Goal: Information Seeking & Learning: Check status

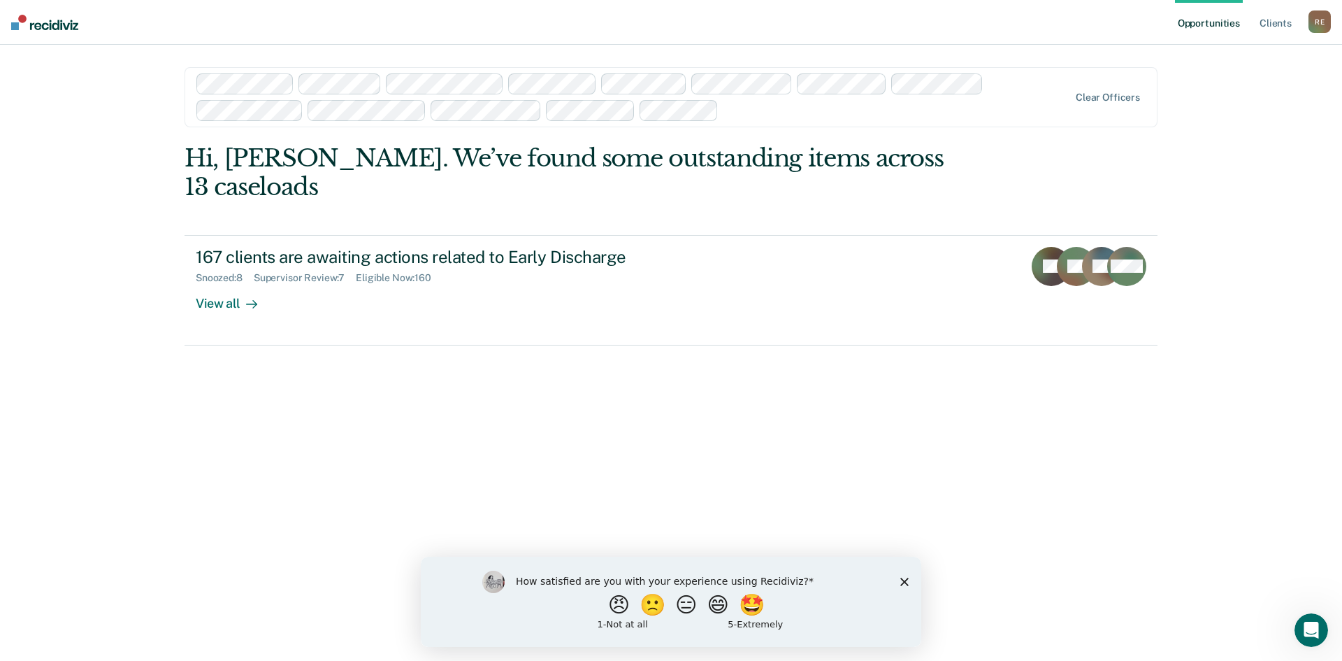
drag, startPoint x: 995, startPoint y: 154, endPoint x: 992, endPoint y: 166, distance: 12.2
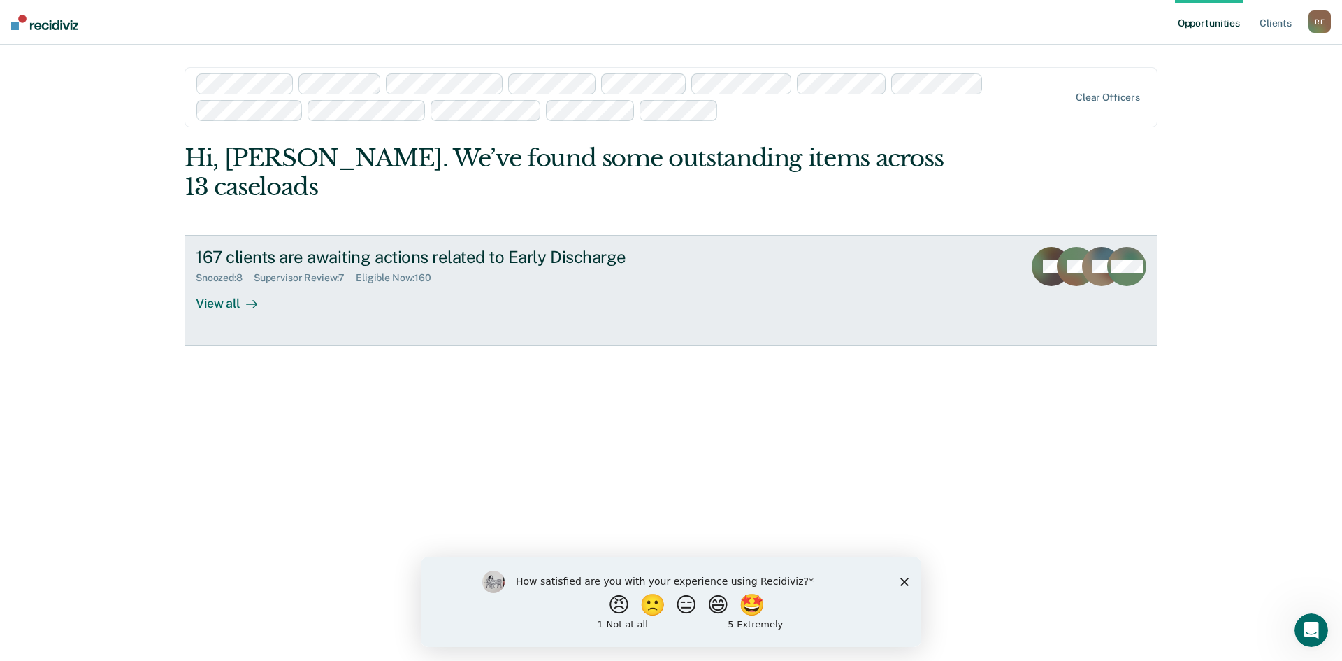
click at [213, 284] on div "View all" at bounding box center [235, 297] width 78 height 27
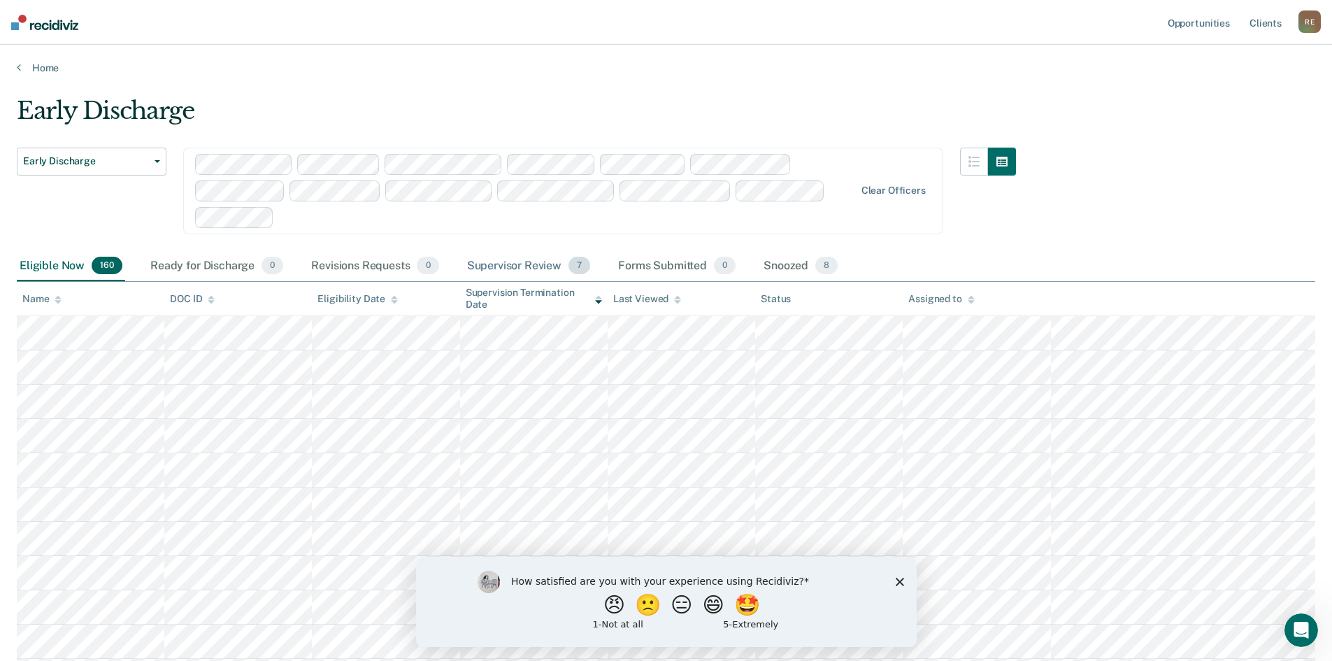
click at [499, 261] on div "Supervisor Review 7" at bounding box center [528, 266] width 129 height 31
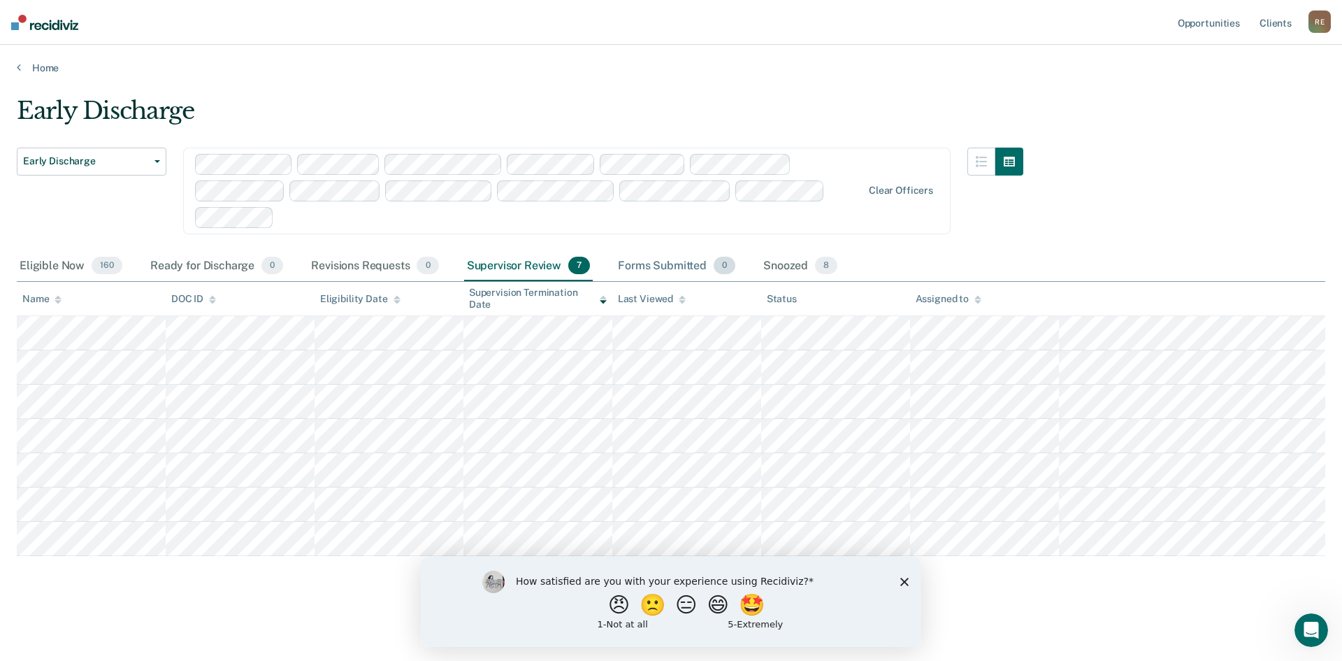
click at [675, 269] on div "Forms Submitted 0" at bounding box center [676, 266] width 123 height 31
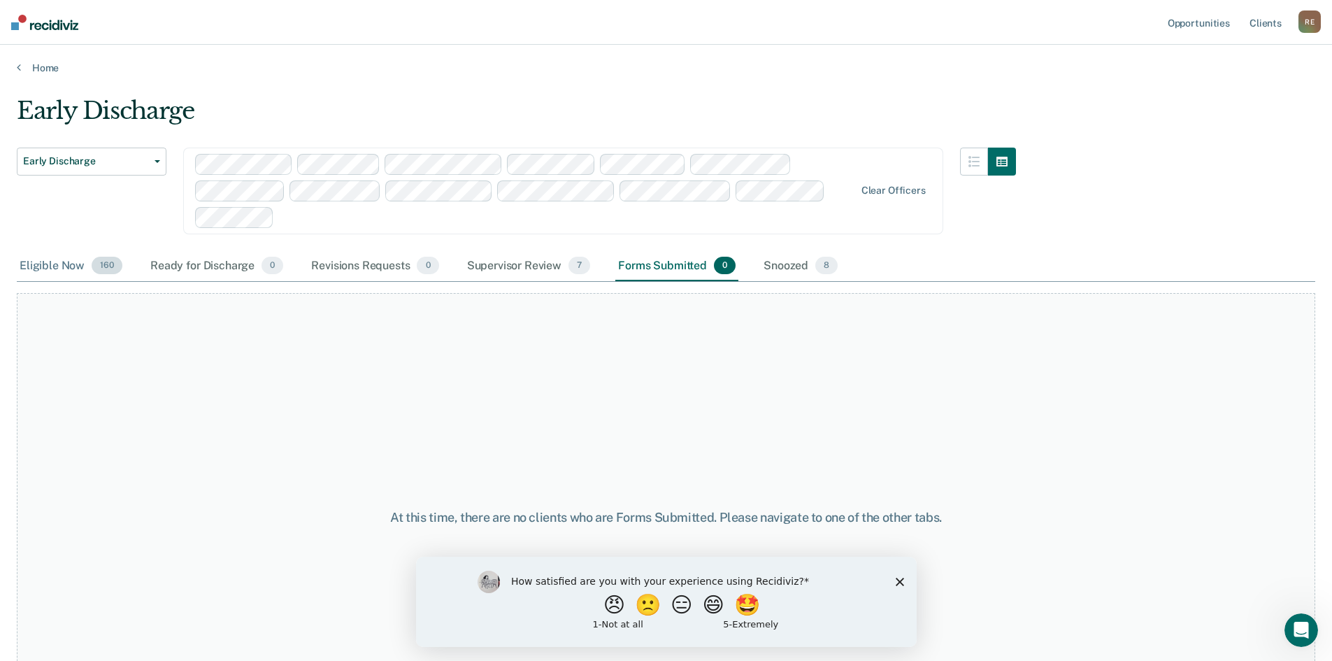
click at [50, 271] on div "Eligible Now 160" at bounding box center [71, 266] width 108 height 31
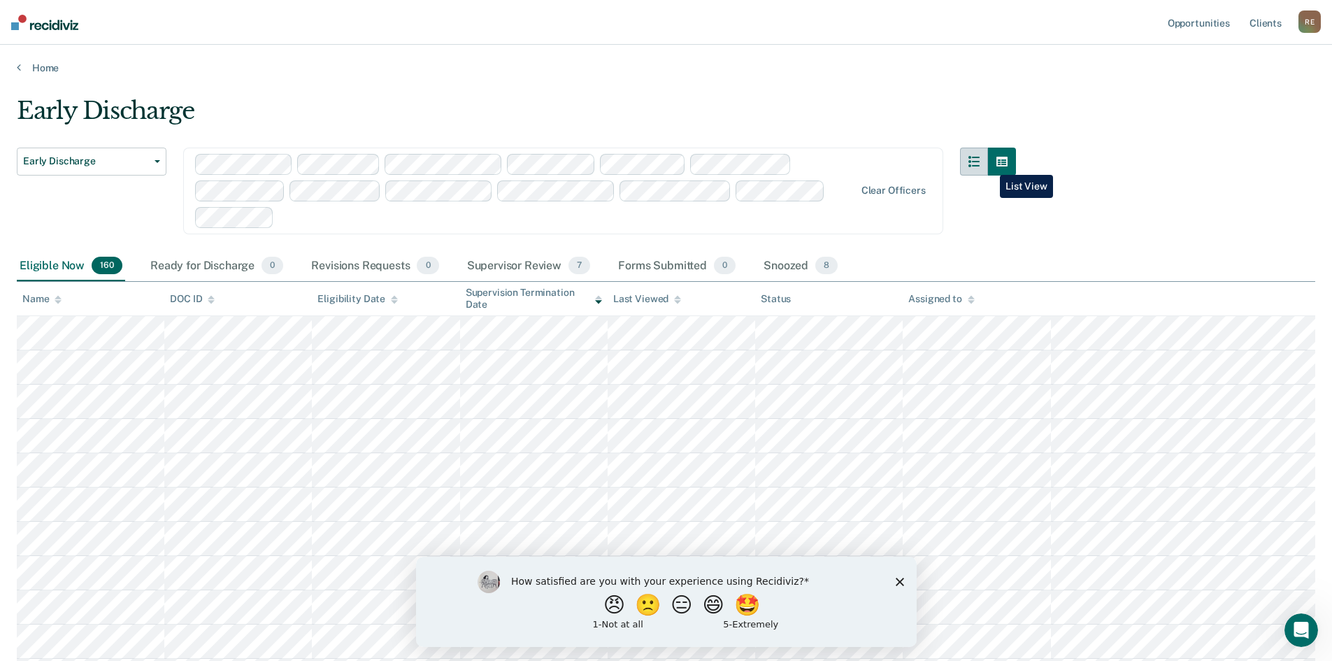
click at [988, 164] on button "button" at bounding box center [974, 162] width 28 height 28
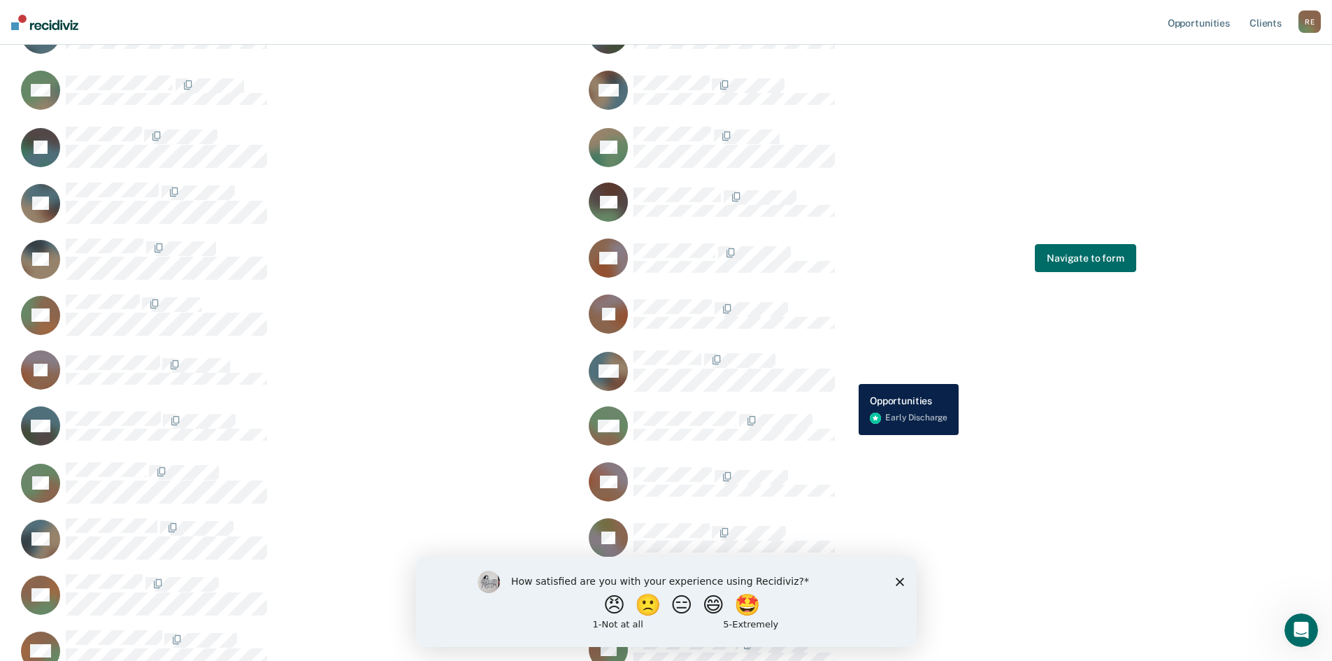
scroll to position [501, 0]
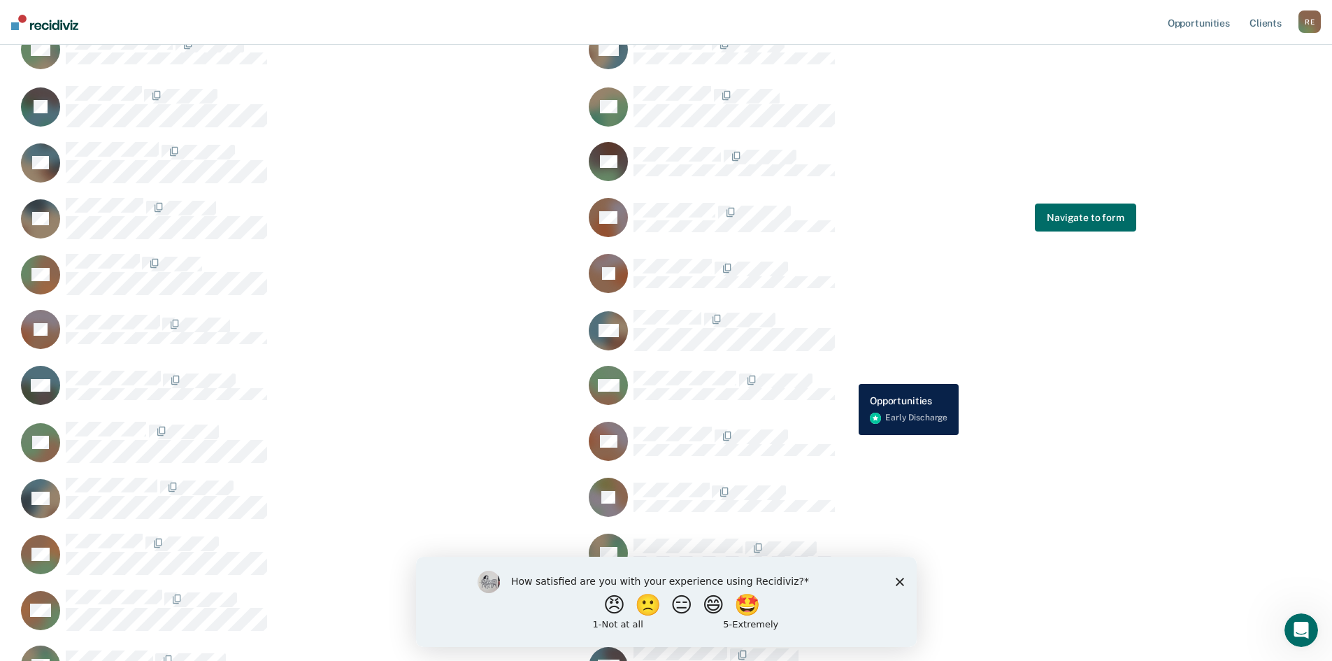
drag, startPoint x: 851, startPoint y: 319, endPoint x: 848, endPoint y: 373, distance: 54.6
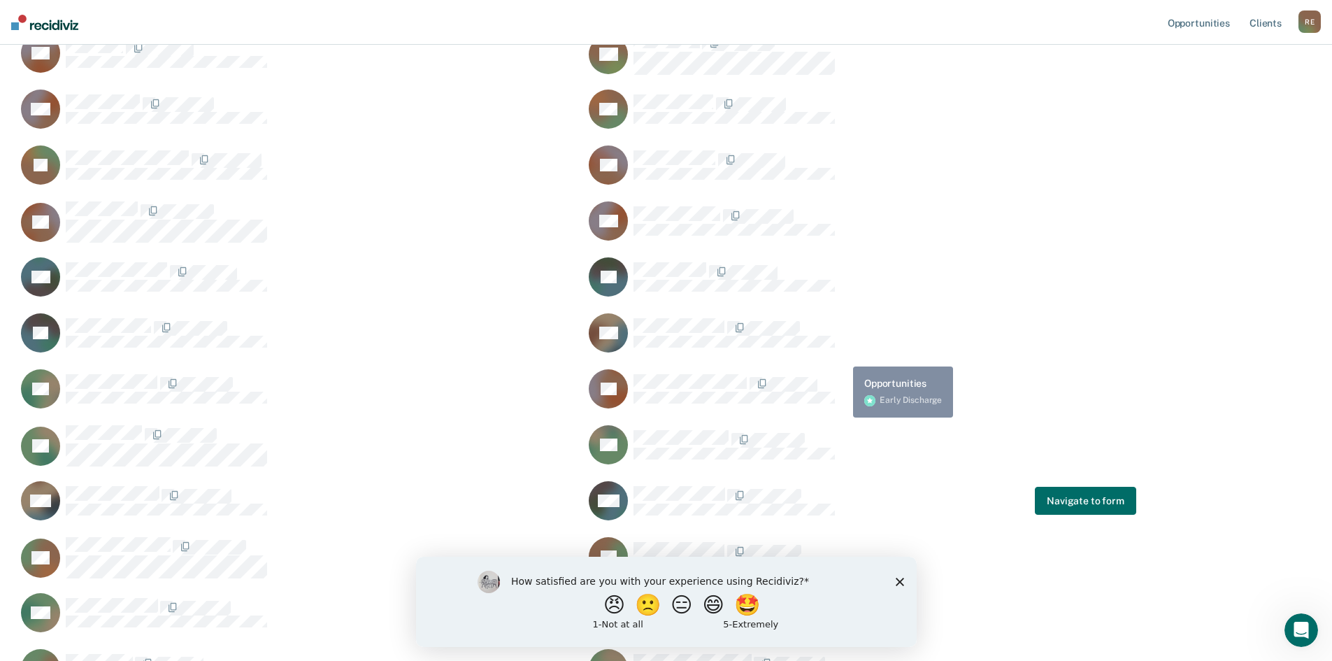
drag, startPoint x: 857, startPoint y: 285, endPoint x: 849, endPoint y: 326, distance: 42.6
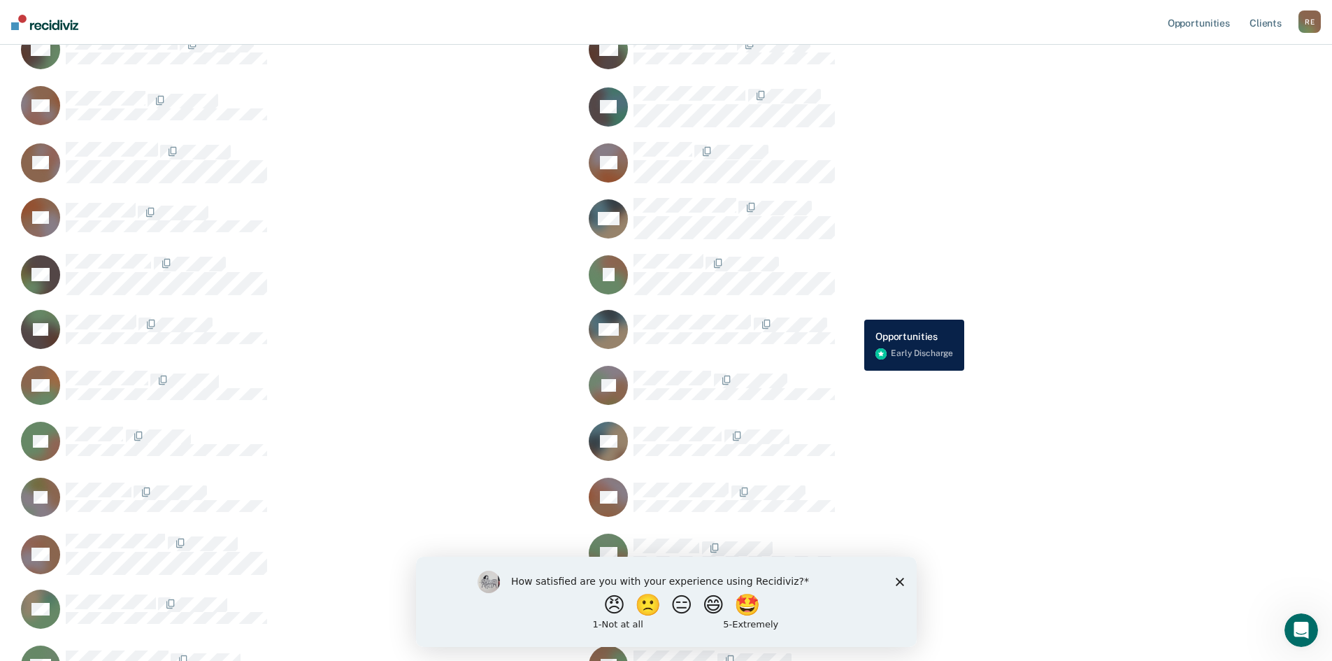
drag, startPoint x: 862, startPoint y: 256, endPoint x: 854, endPoint y: 309, distance: 53.8
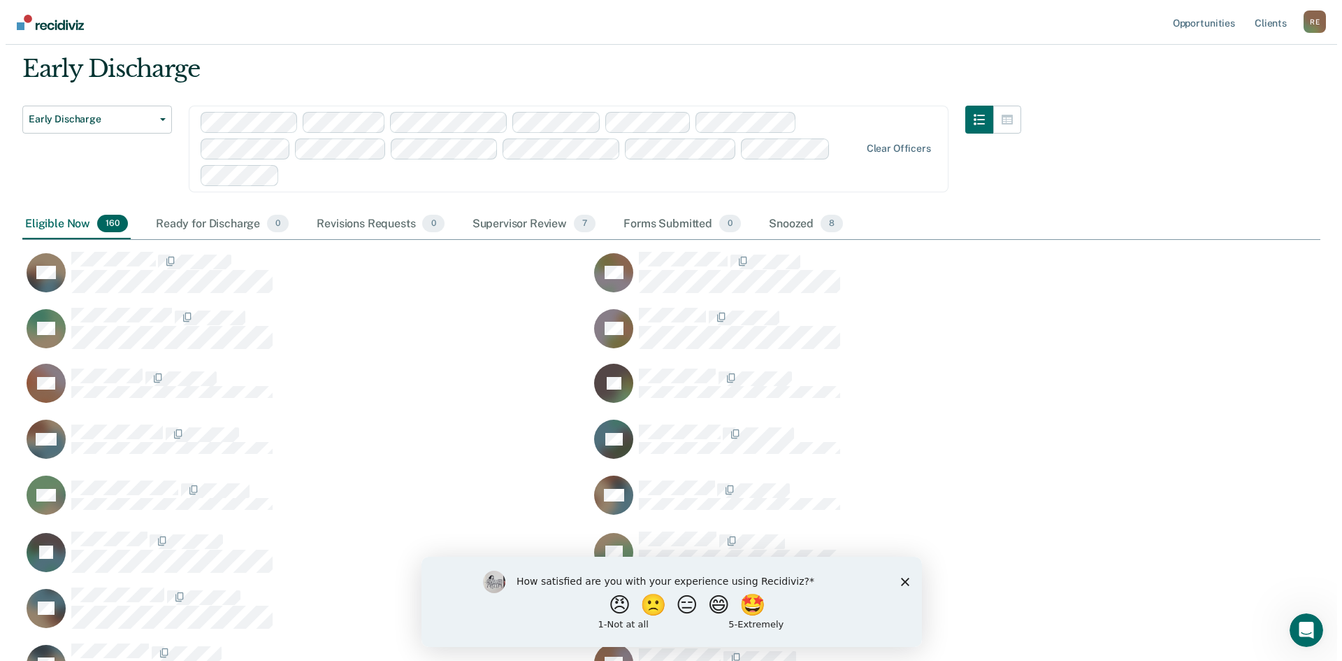
scroll to position [0, 0]
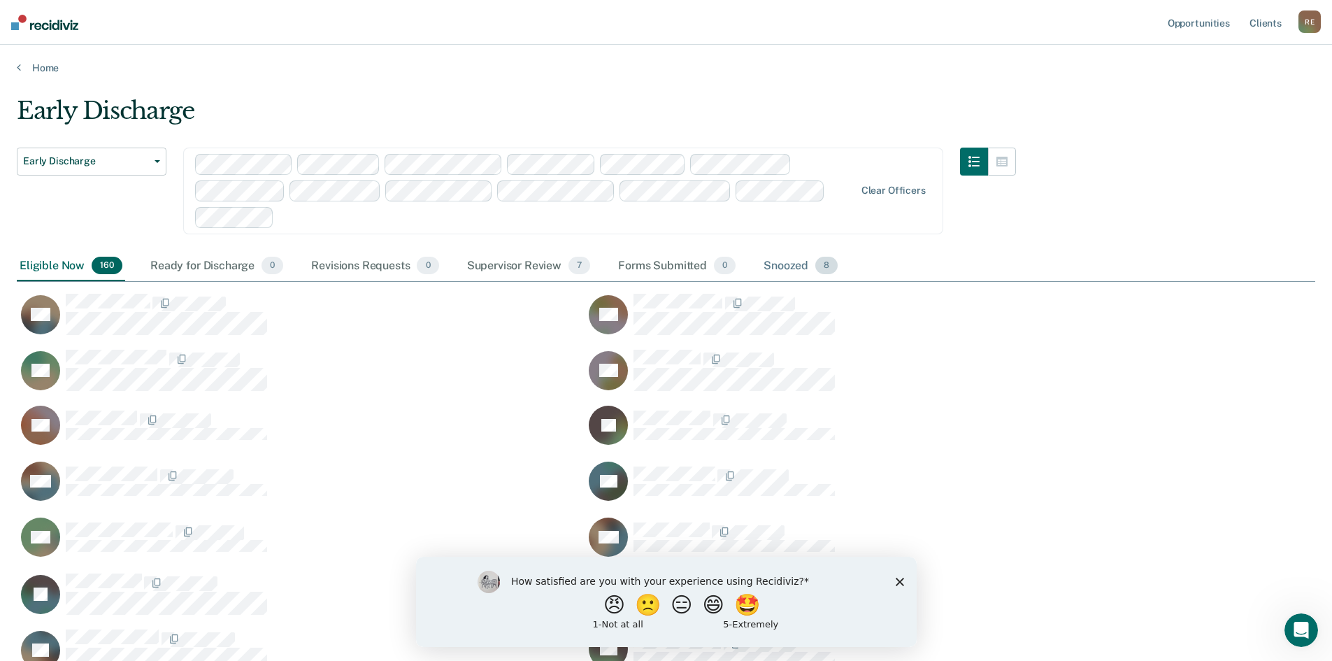
click at [777, 268] on div "Snoozed 8" at bounding box center [801, 266] width 80 height 31
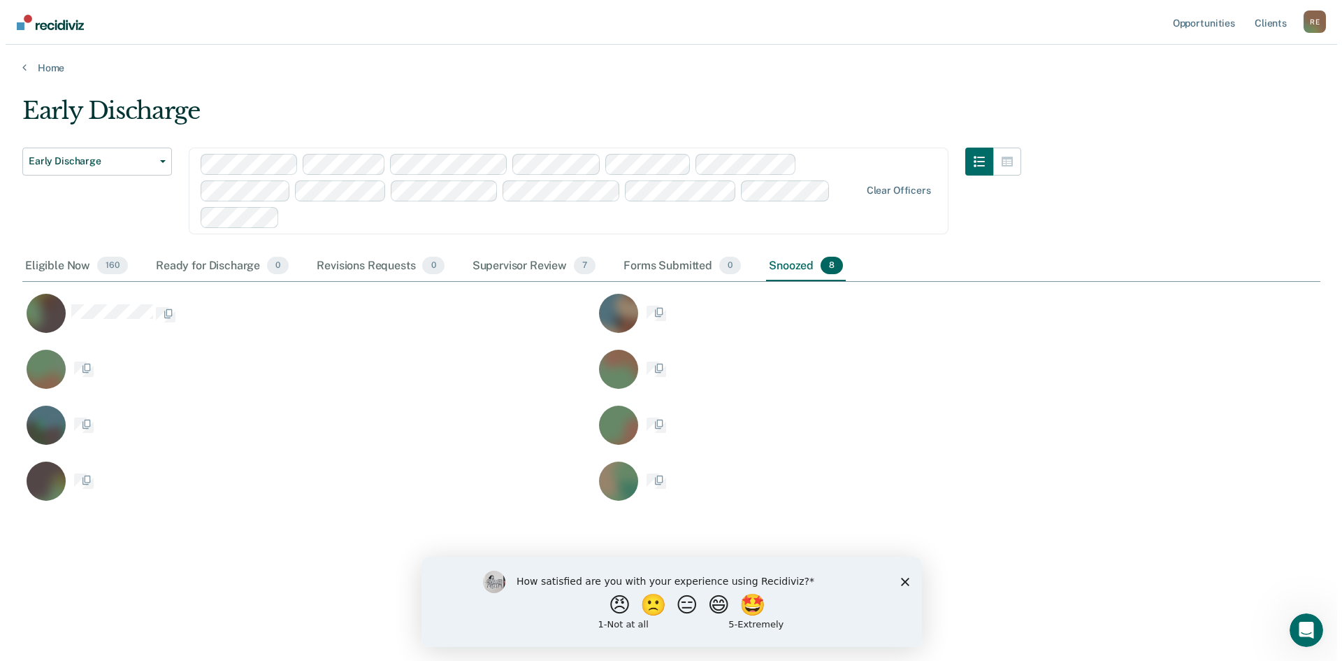
scroll to position [11, 11]
